Goal: Task Accomplishment & Management: Use online tool/utility

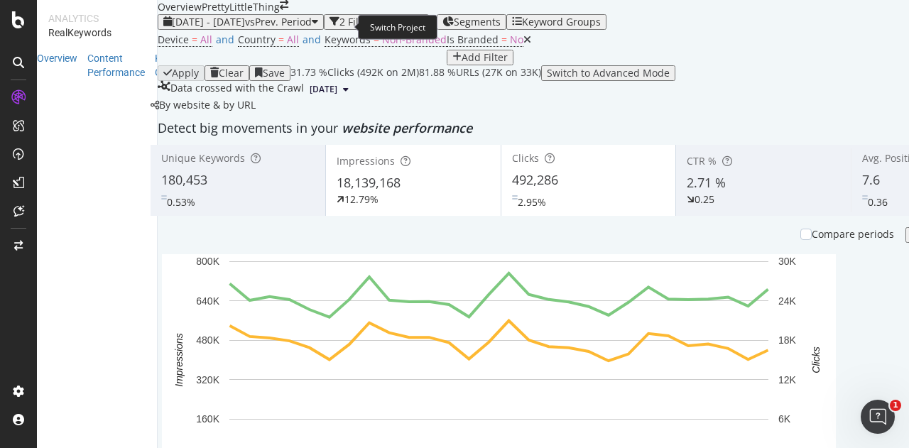
click at [288, 10] on icon "arrow-right-arrow-left" at bounding box center [284, 5] width 9 height 10
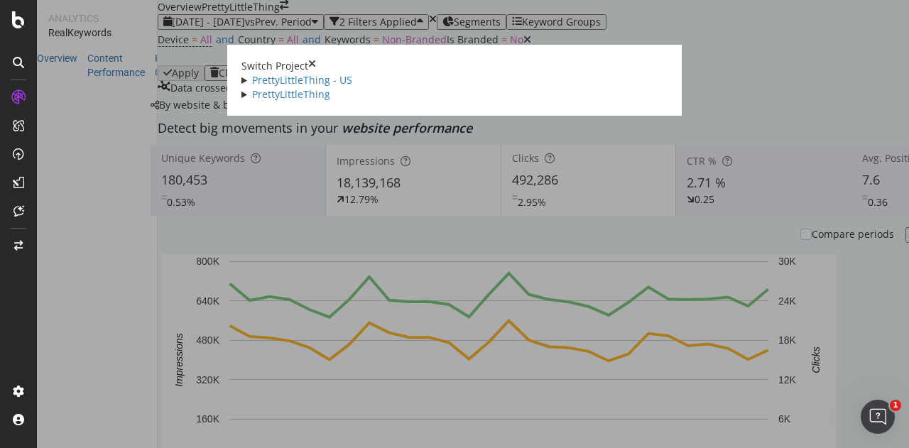
click at [241, 86] on div "PrettyLittleThing - US All domains Crawl (disallow products) Ad-Hoc Project For…" at bounding box center [454, 87] width 426 height 28
click at [252, 87] on link "PrettyLittleThing - US" at bounding box center [302, 79] width 100 height 13
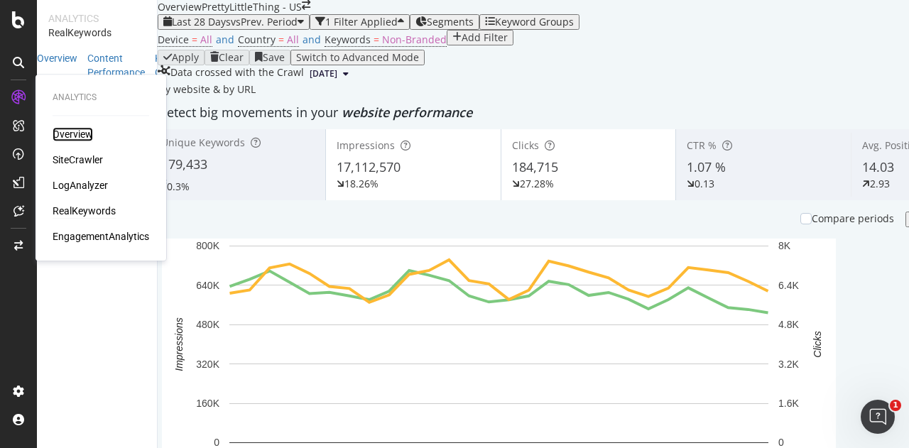
click at [80, 140] on div "Overview" at bounding box center [73, 134] width 40 height 14
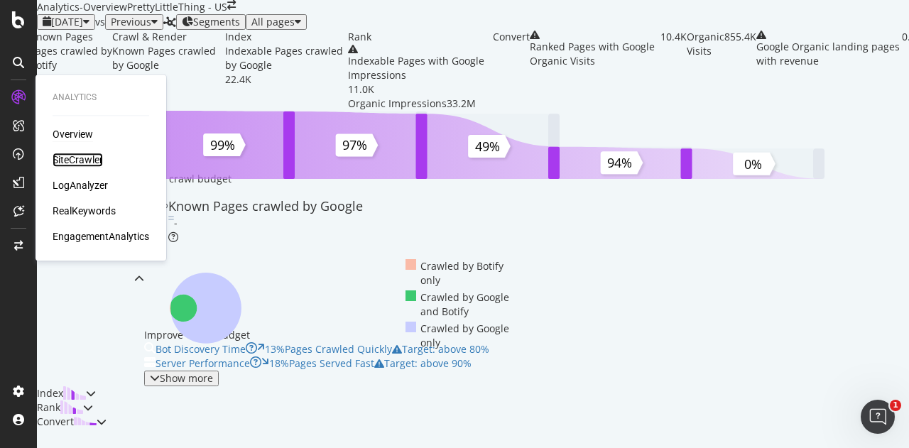
click at [83, 156] on div "SiteCrawler" at bounding box center [78, 160] width 50 height 14
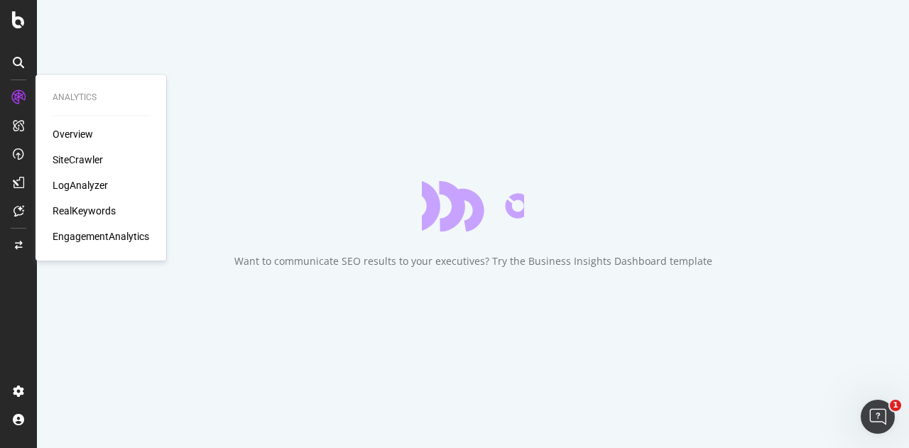
click at [84, 161] on div "SiteCrawler" at bounding box center [78, 160] width 50 height 14
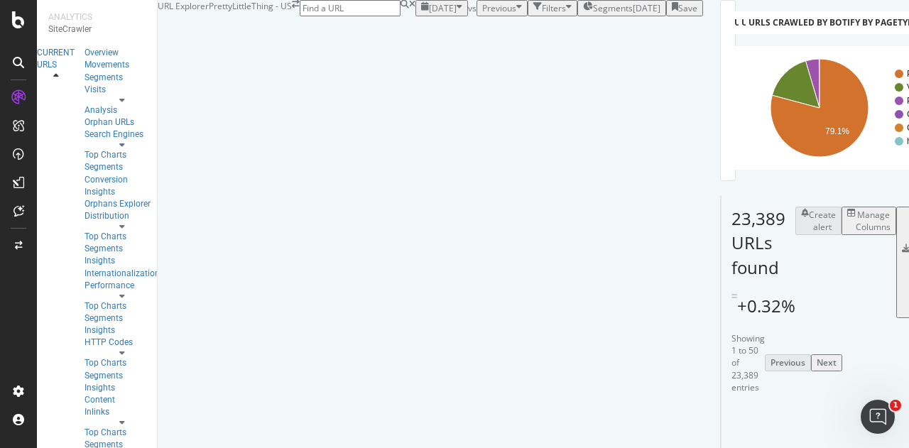
click at [583, 14] on div "Segments [DATE]" at bounding box center [621, 8] width 77 height 12
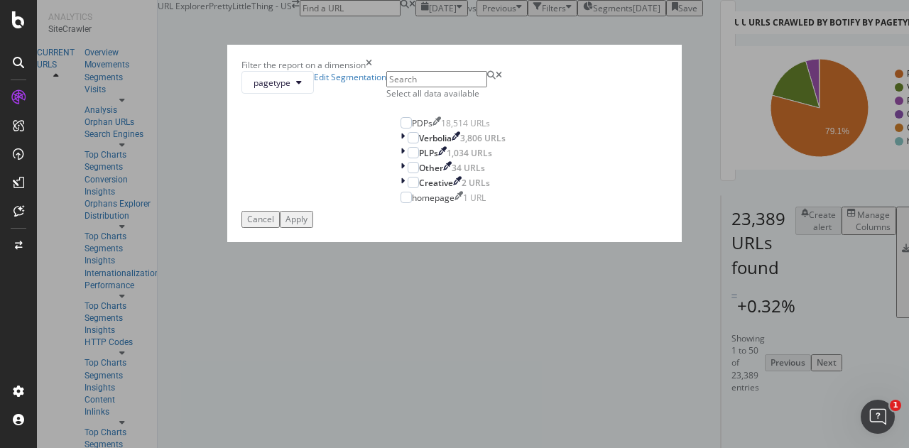
click at [487, 60] on div "Filter the report on a dimension pagetype Edit Segmentation Select all data ava…" at bounding box center [454, 224] width 909 height 448
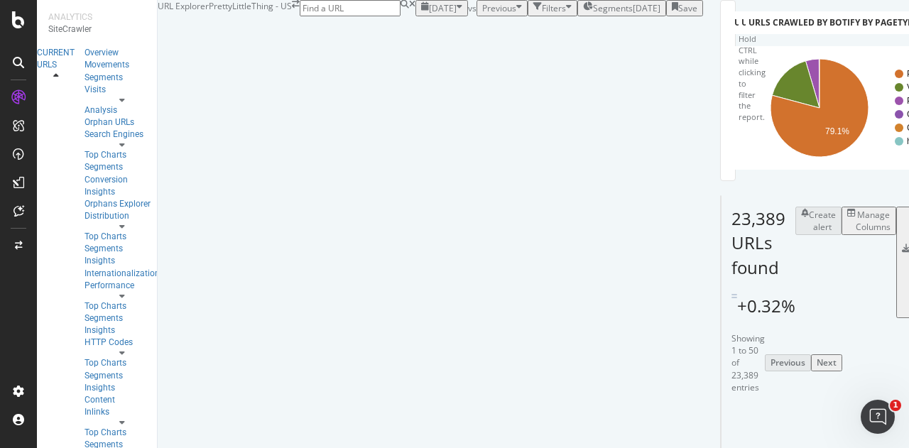
click at [855, 233] on div "Manage Columns" at bounding box center [872, 221] width 35 height 24
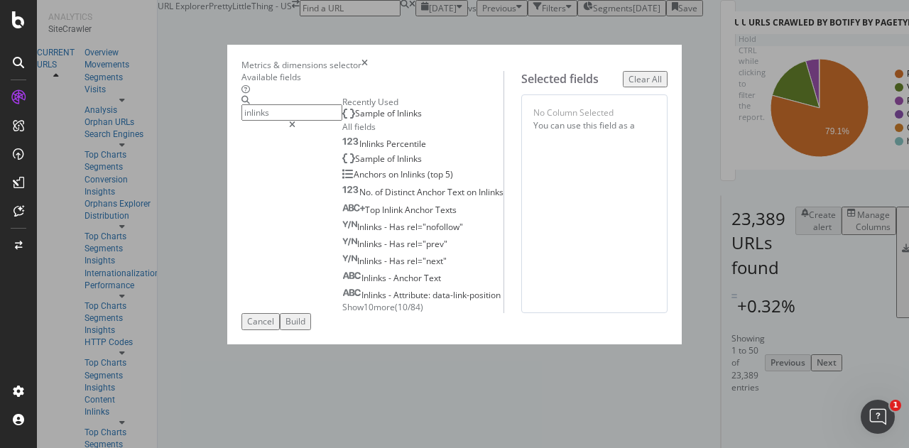
scroll to position [82, 0]
type input "inlinks"
click at [342, 313] on span "Show 10 more" at bounding box center [368, 307] width 53 height 12
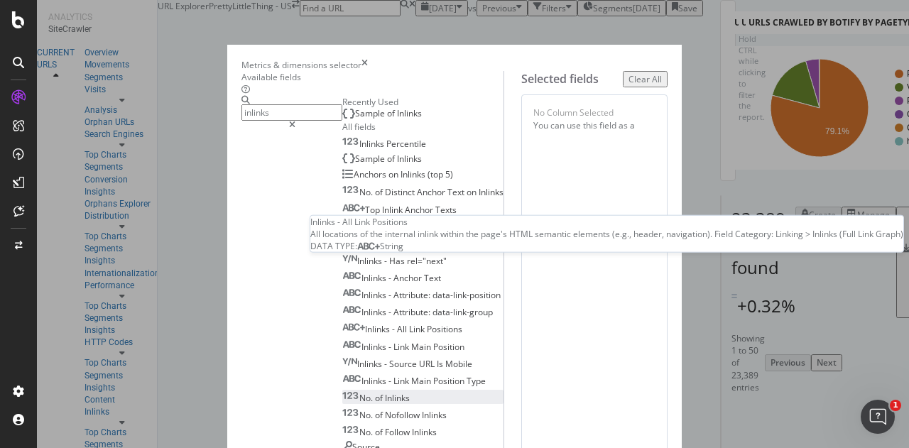
scroll to position [190, 0]
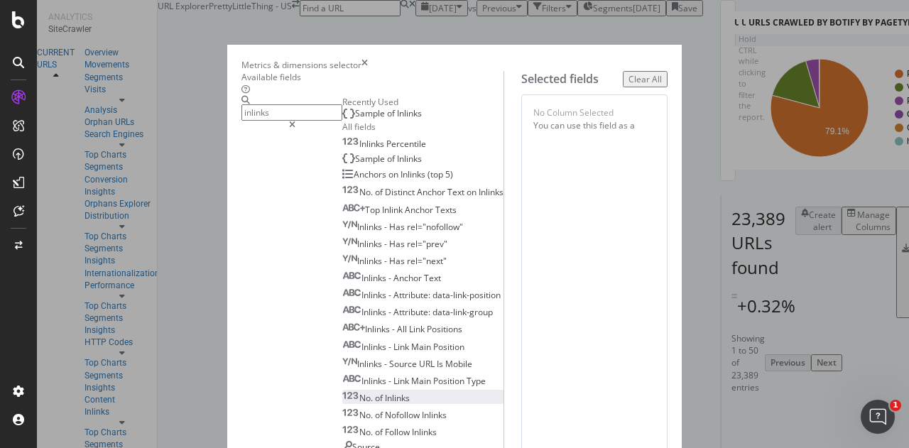
click at [342, 392] on div "No. of Inlinks" at bounding box center [375, 398] width 67 height 12
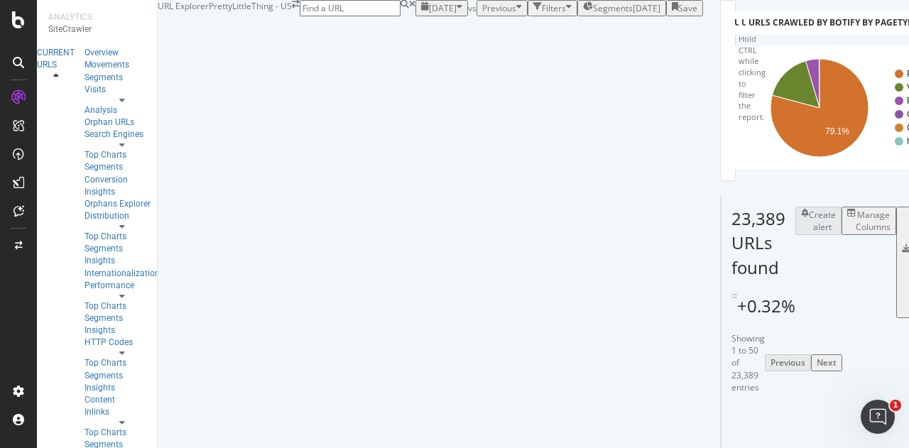
click at [902, 280] on div "Export as CSV" at bounding box center [919, 262] width 34 height 36
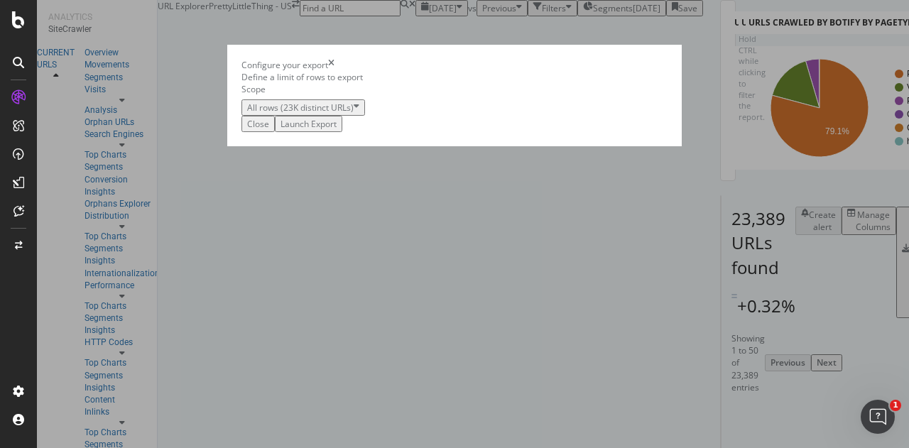
click at [337, 130] on div "Launch Export" at bounding box center [308, 124] width 56 height 12
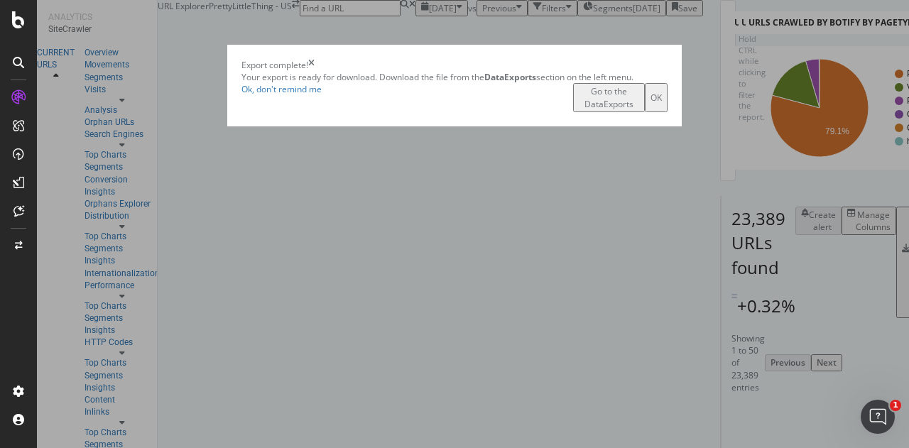
click at [594, 109] on div "Go to the DataExports" at bounding box center [609, 97] width 60 height 24
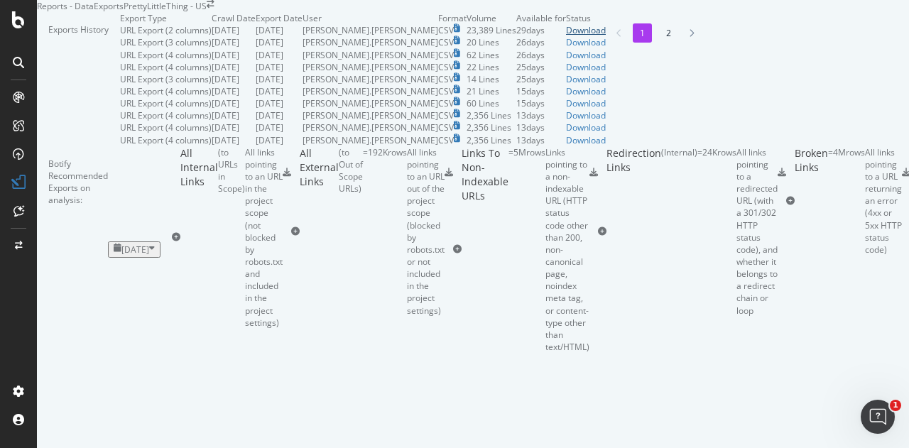
click at [606, 36] on div "Download" at bounding box center [586, 30] width 40 height 12
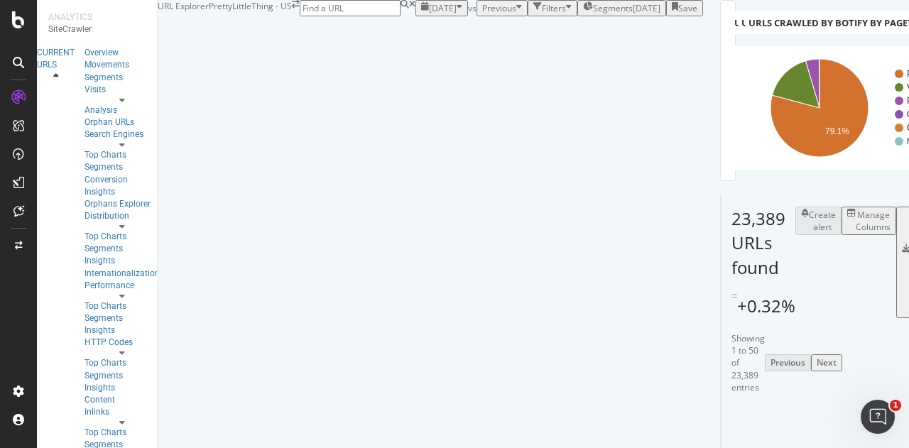
click at [583, 14] on div "Segments [DATE]" at bounding box center [621, 8] width 77 height 12
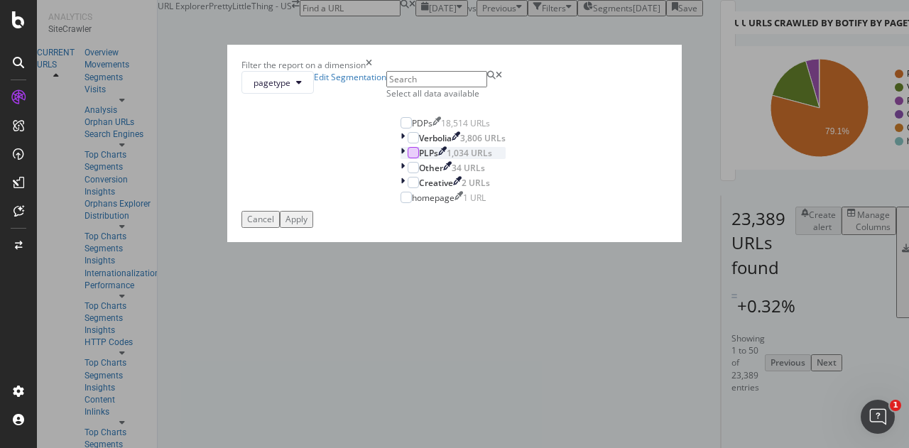
click at [408, 158] on div "modal" at bounding box center [413, 152] width 11 height 11
click at [307, 225] on div "Apply" at bounding box center [296, 219] width 22 height 12
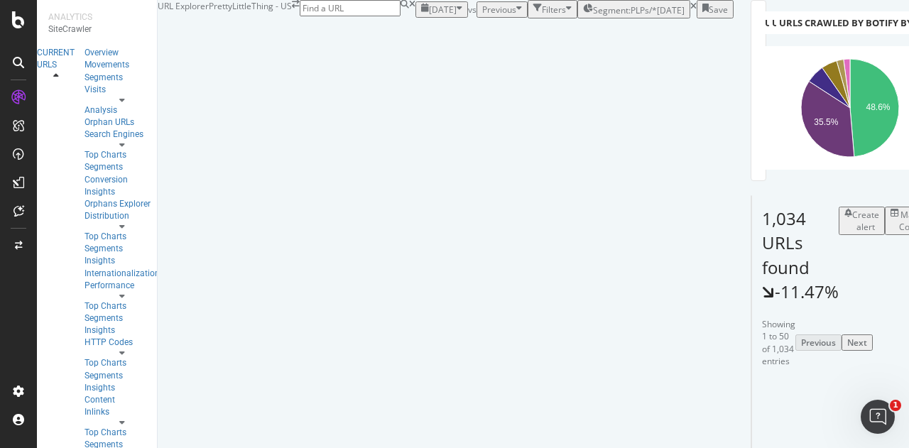
click at [899, 233] on div "Manage Columns" at bounding box center [916, 221] width 35 height 24
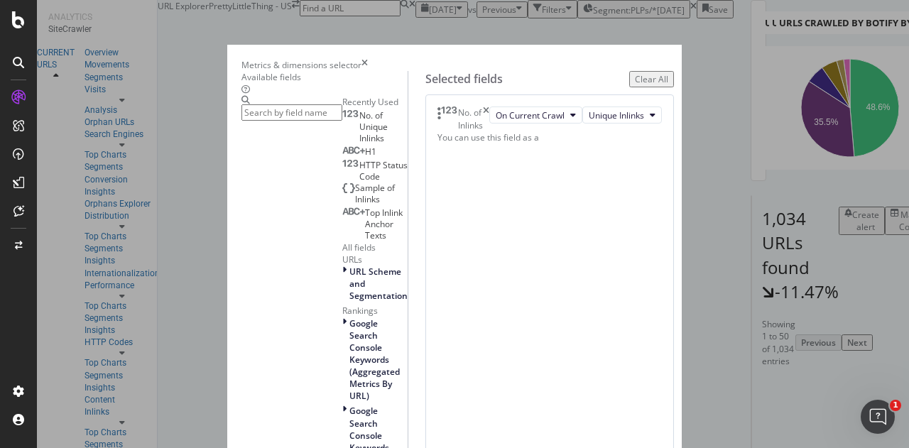
type input "n"
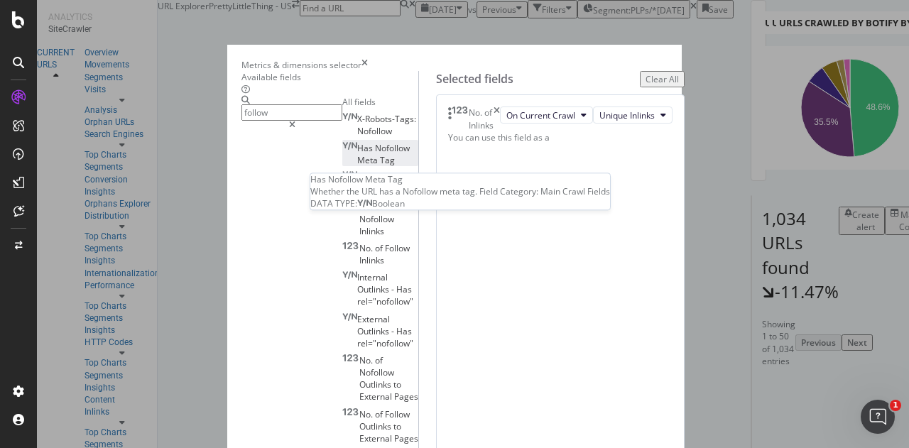
type input "follow"
click at [342, 166] on div "Has Nofollow Meta Tag" at bounding box center [380, 154] width 76 height 24
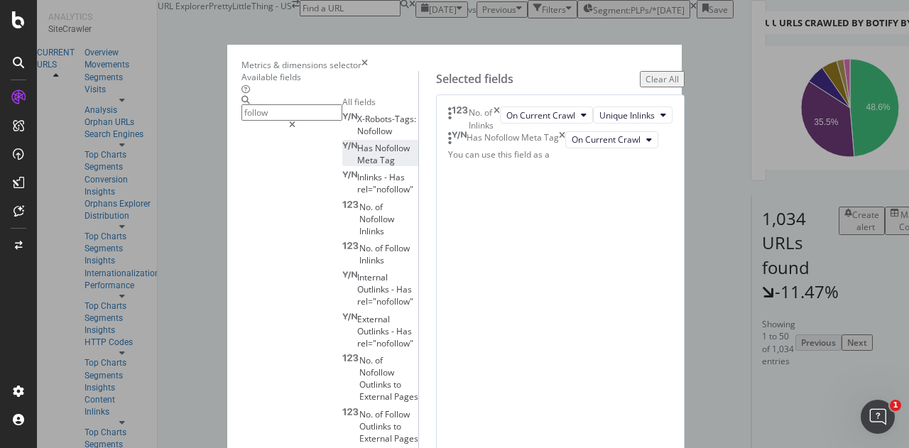
drag, startPoint x: 750, startPoint y: 407, endPoint x: 680, endPoint y: 290, distance: 135.6
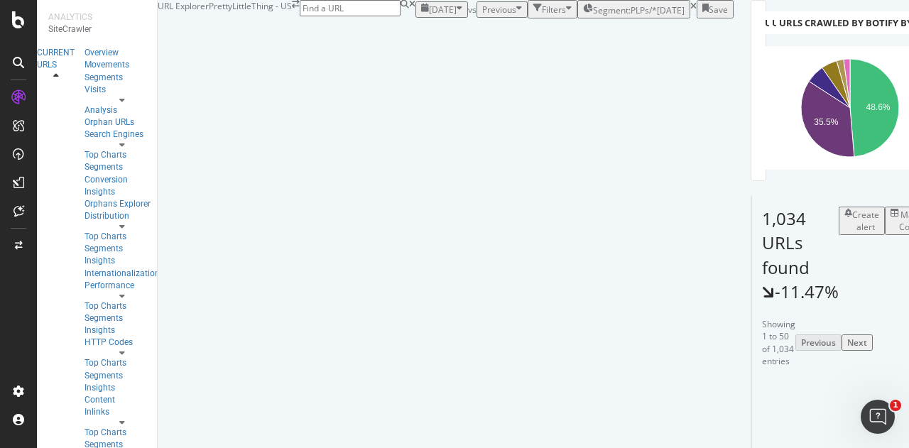
scroll to position [31, 0]
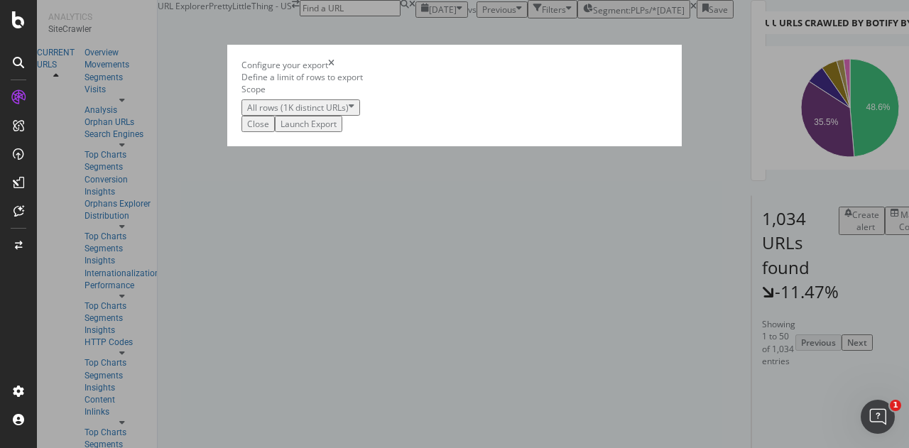
click at [337, 130] on div "Launch Export" at bounding box center [308, 124] width 56 height 12
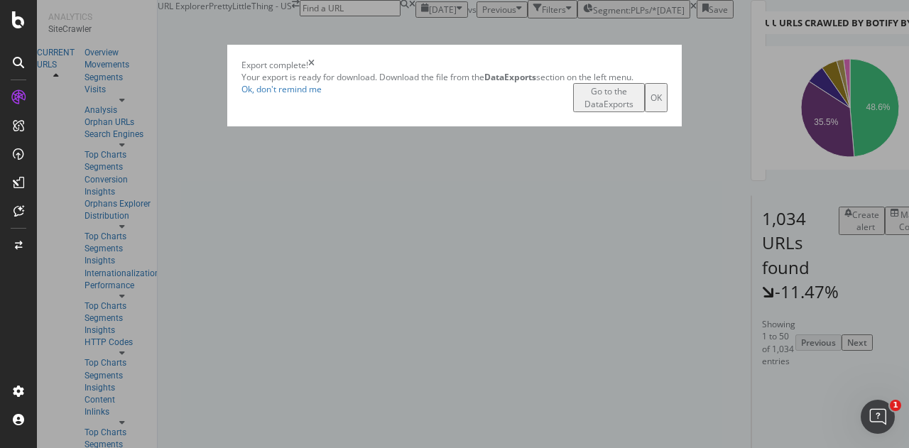
click at [639, 109] on div "Go to the DataExports" at bounding box center [609, 97] width 60 height 24
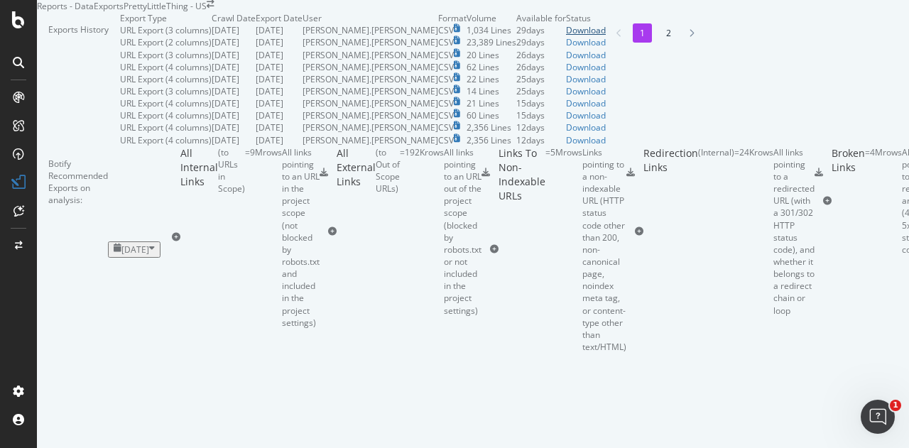
click at [606, 36] on link "Download" at bounding box center [586, 30] width 40 height 12
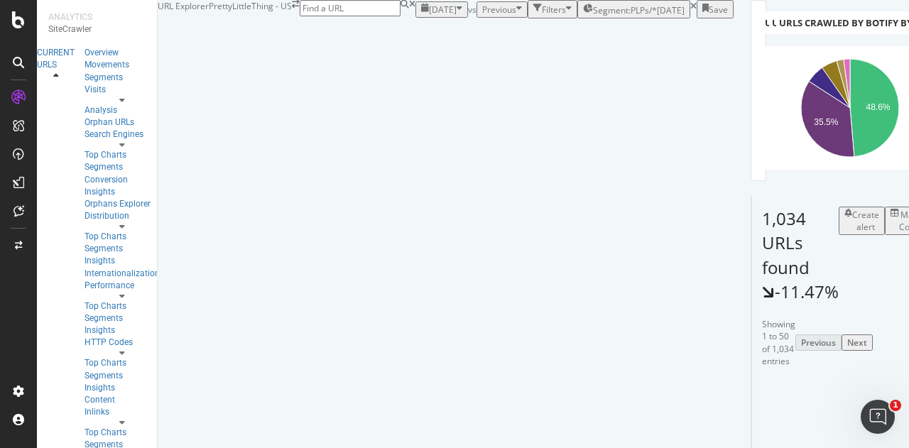
scroll to position [142, 0]
click at [899, 209] on div "Manage Columns" at bounding box center [916, 221] width 35 height 24
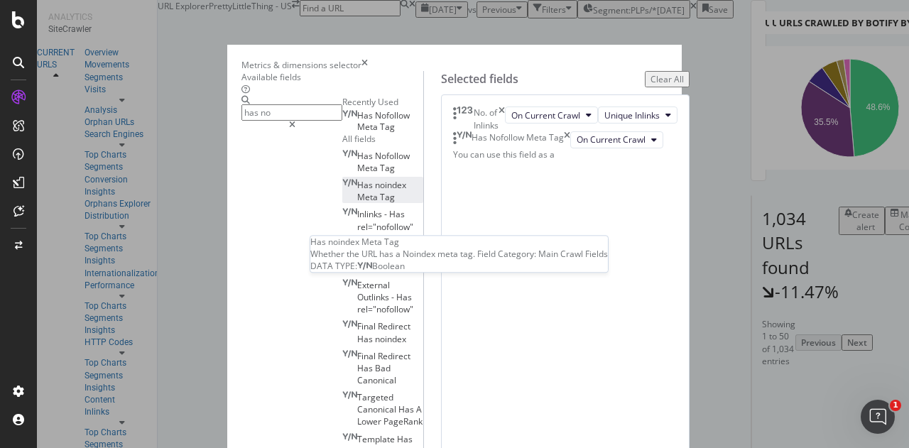
type input "has no"
click at [342, 203] on div "Has noindex Meta Tag" at bounding box center [382, 191] width 81 height 24
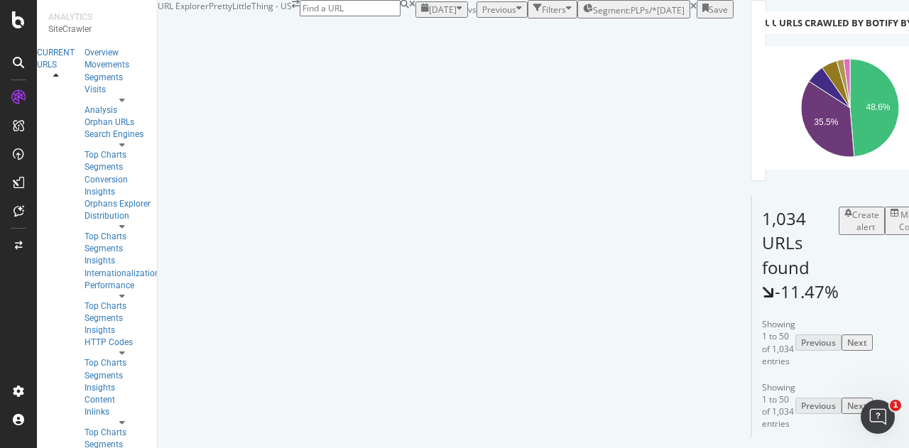
scroll to position [102, 0]
click at [899, 209] on div "Manage Columns" at bounding box center [916, 221] width 35 height 24
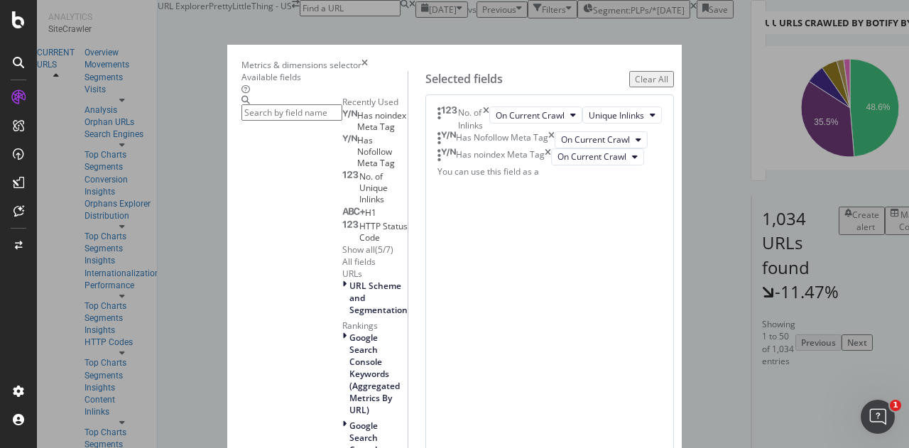
click at [554, 148] on div "Has Nofollow Meta Tag" at bounding box center [495, 139] width 117 height 17
click at [554, 148] on icon "times" at bounding box center [551, 139] width 6 height 17
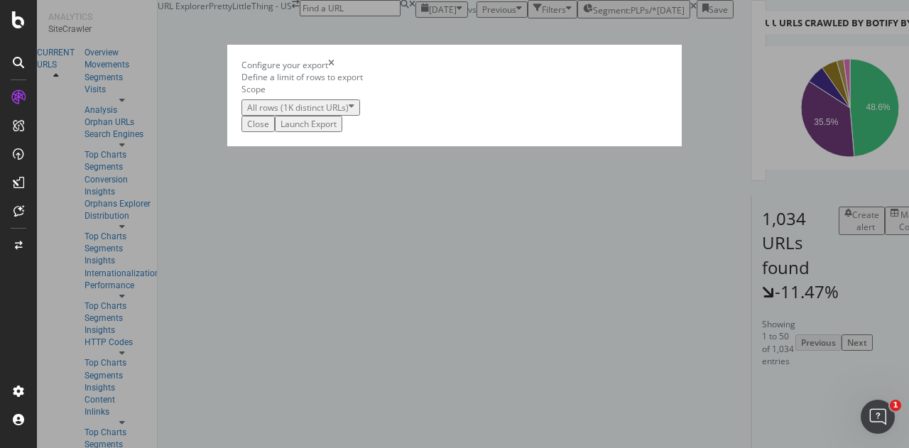
click at [337, 130] on div "Launch Export" at bounding box center [308, 124] width 56 height 12
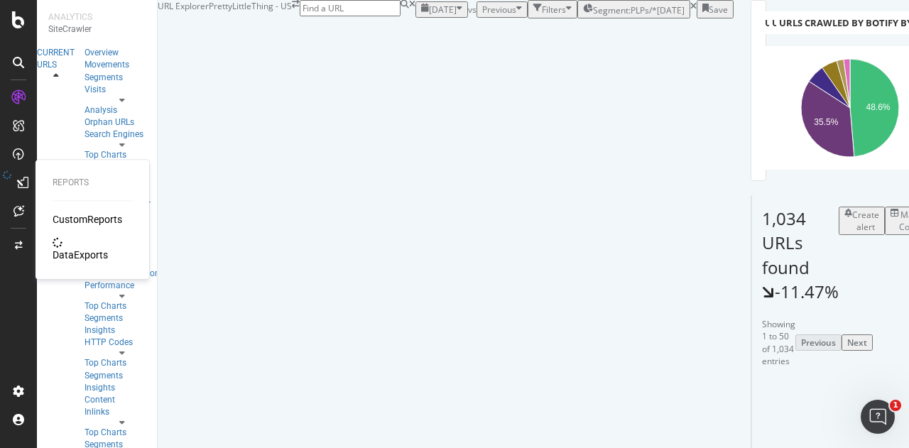
click at [67, 248] on div "DataExports" at bounding box center [80, 255] width 55 height 14
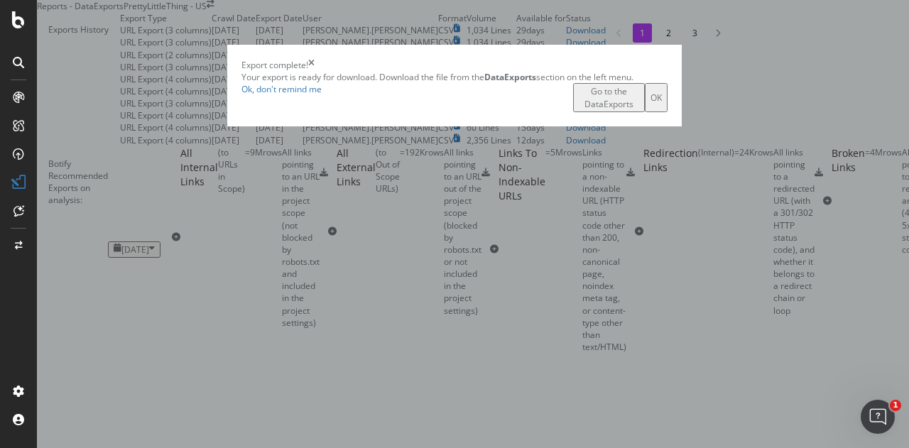
click at [662, 104] on div "OK" at bounding box center [655, 98] width 11 height 12
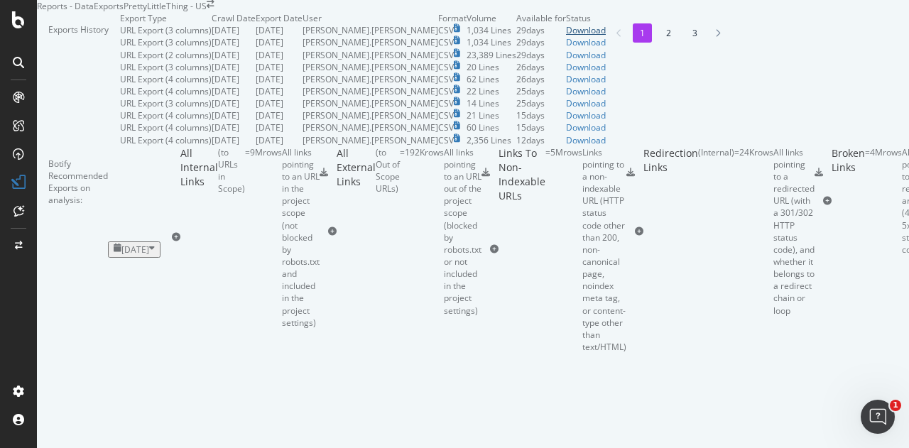
click at [606, 36] on div "Download" at bounding box center [586, 30] width 40 height 12
